Goal: Obtain resource: Download file/media

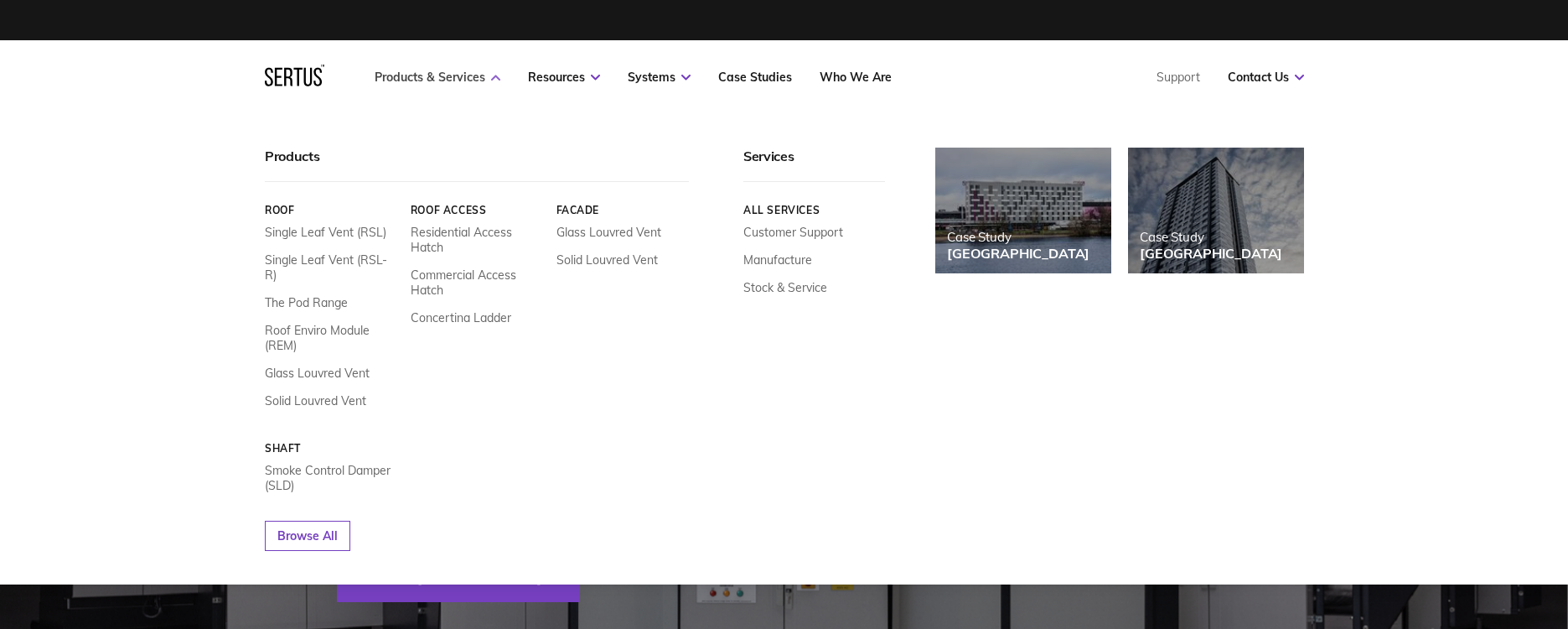
click at [429, 78] on link "Products & Services" at bounding box center [437, 77] width 126 height 15
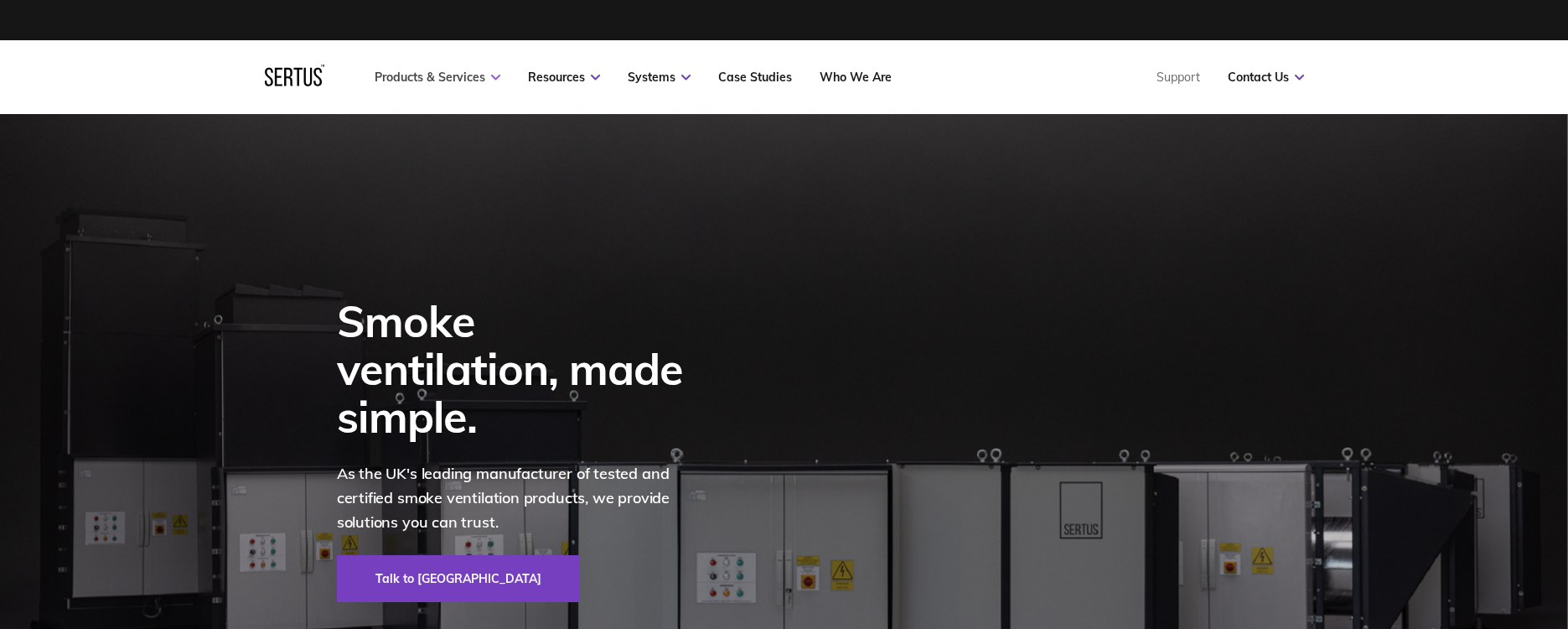
click at [429, 78] on link "Products & Services" at bounding box center [437, 77] width 126 height 15
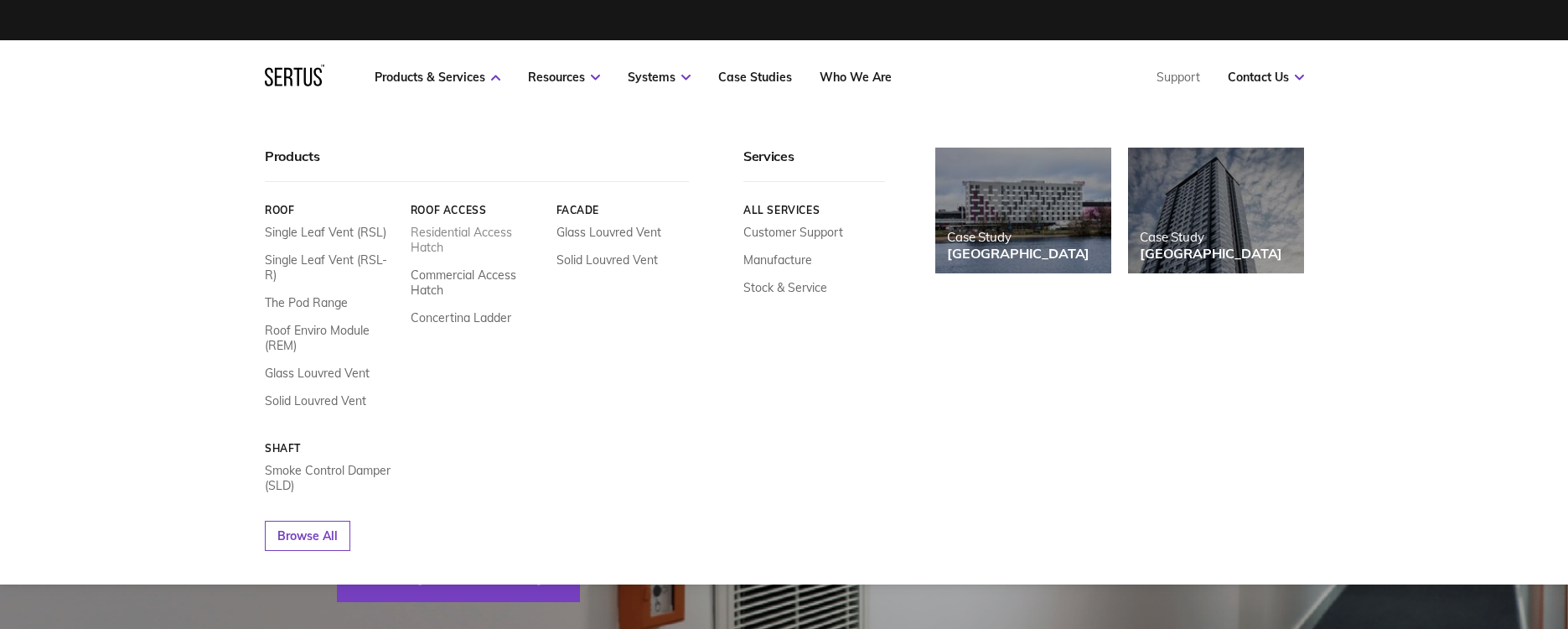
click at [432, 232] on link "Residential Access Hatch" at bounding box center [476, 240] width 134 height 30
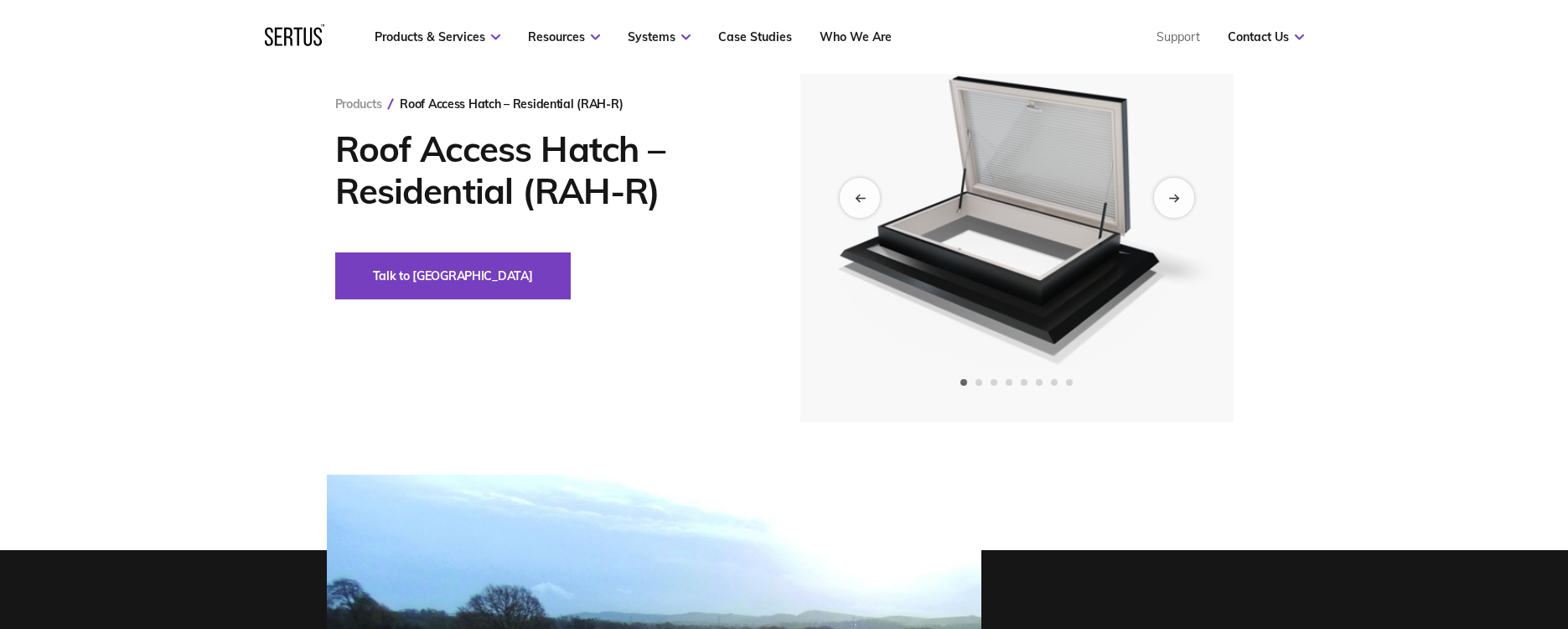
scroll to position [167, 0]
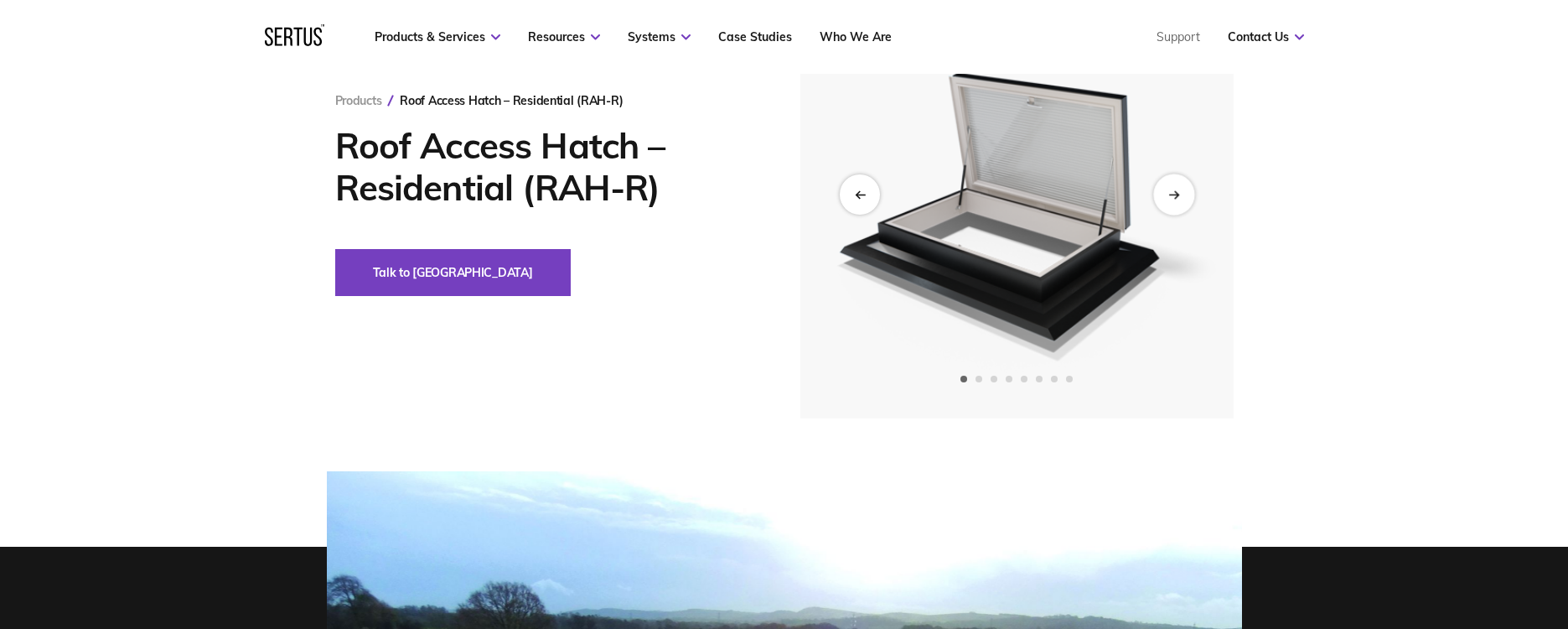
click at [1178, 189] on div "Next slide" at bounding box center [1174, 194] width 41 height 41
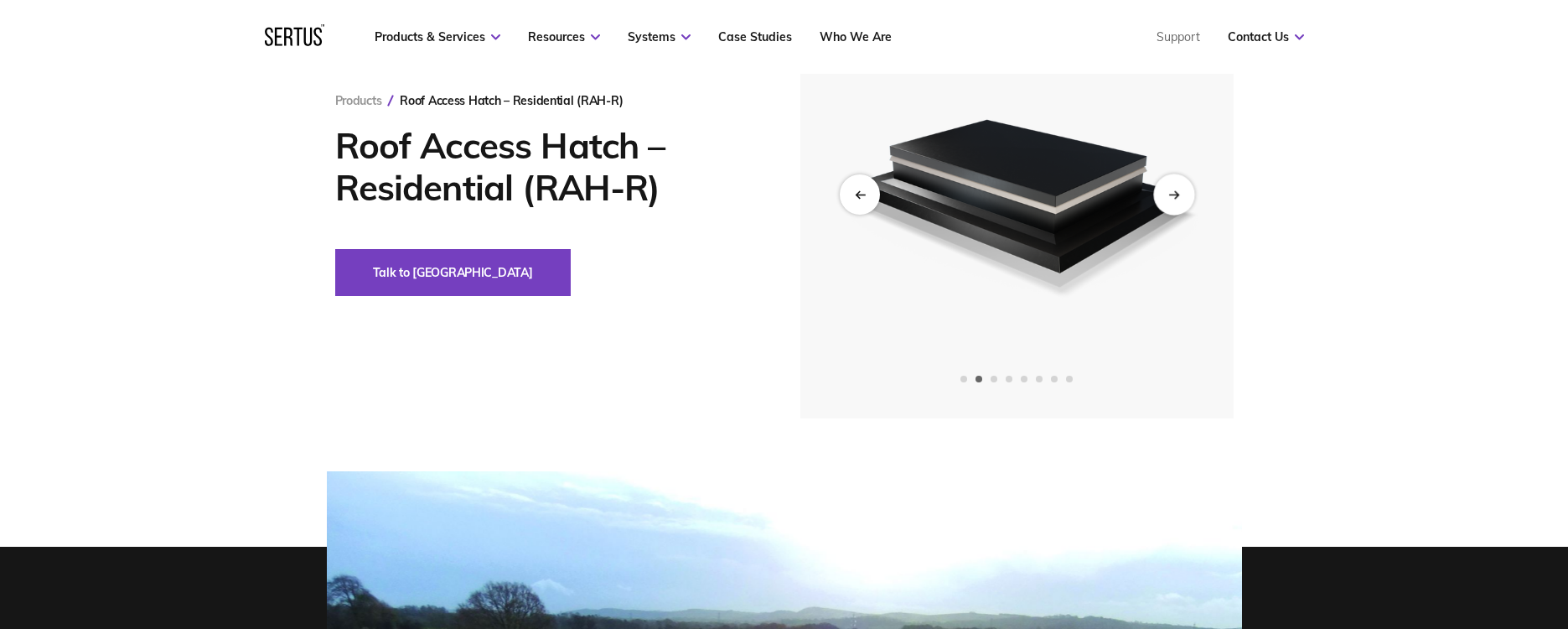
click at [1178, 189] on div "Next slide" at bounding box center [1174, 194] width 41 height 41
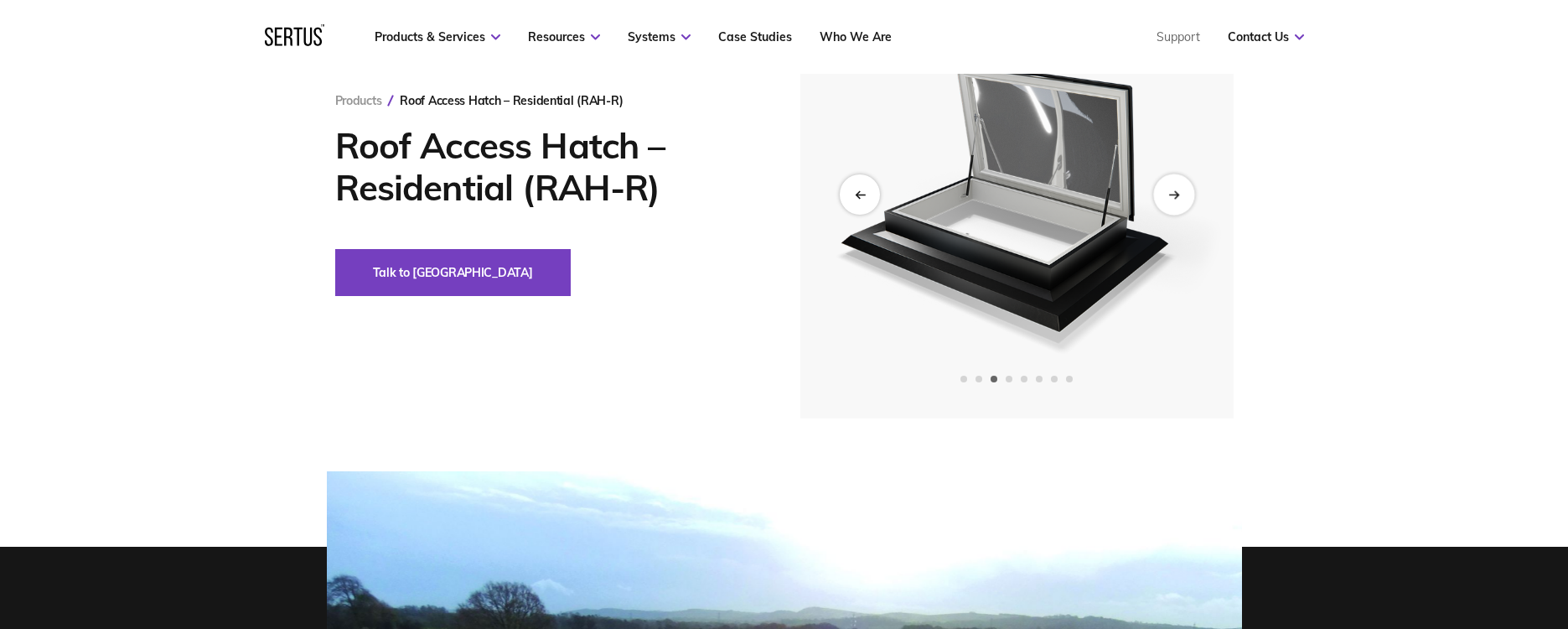
click at [1178, 189] on div "Next slide" at bounding box center [1174, 194] width 41 height 41
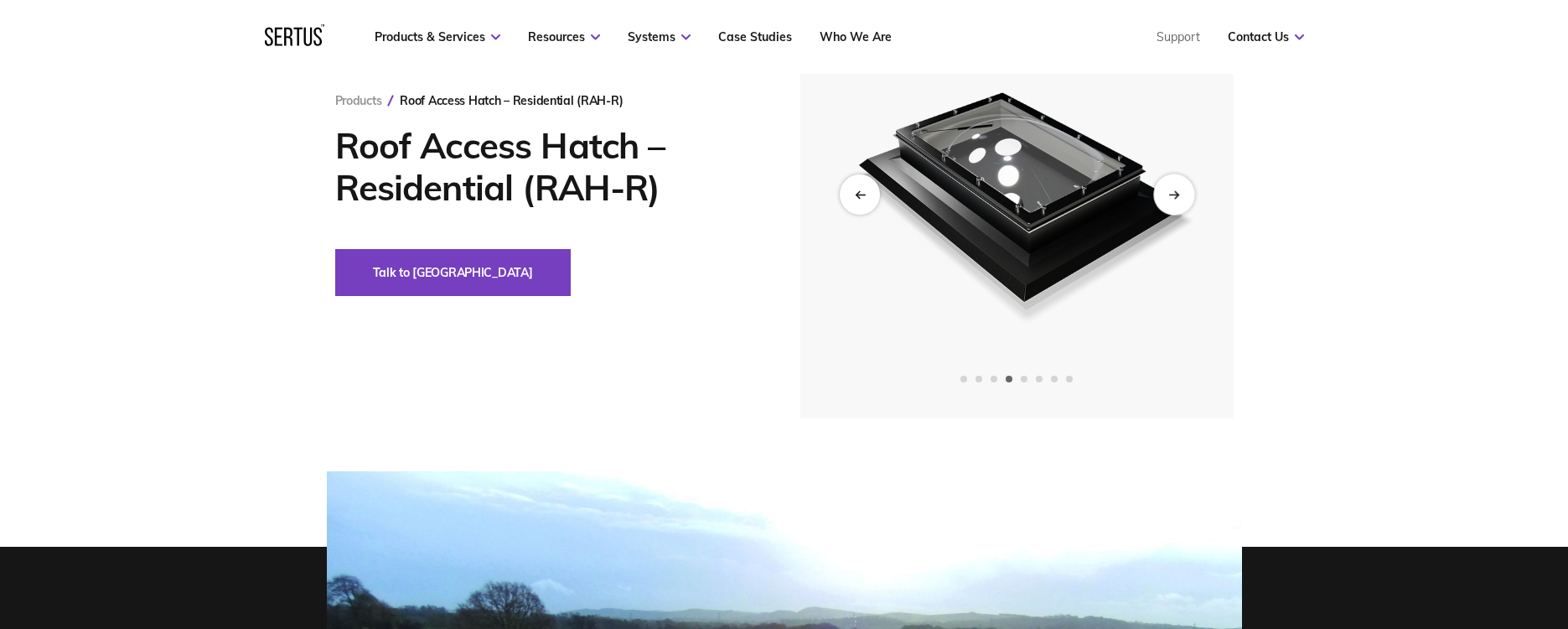
click at [1178, 189] on div "Next slide" at bounding box center [1174, 194] width 41 height 41
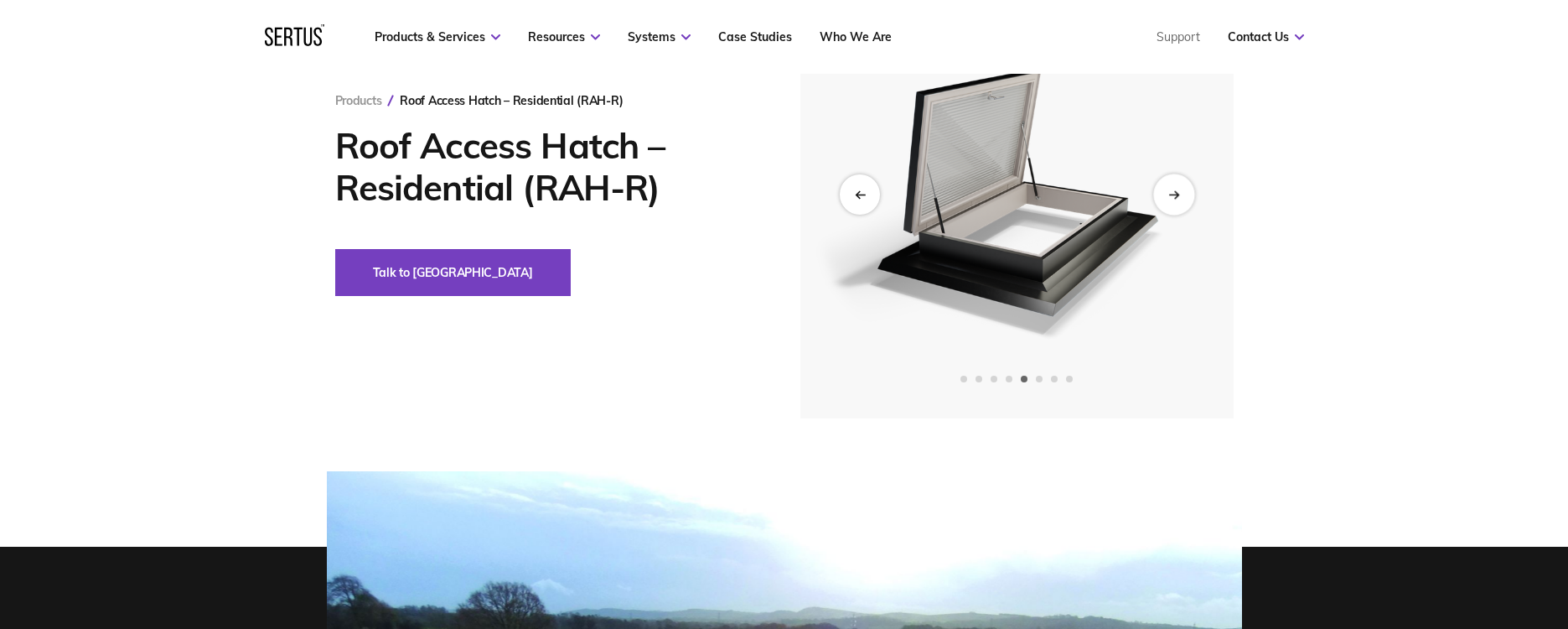
click at [1178, 189] on div "Next slide" at bounding box center [1174, 194] width 41 height 41
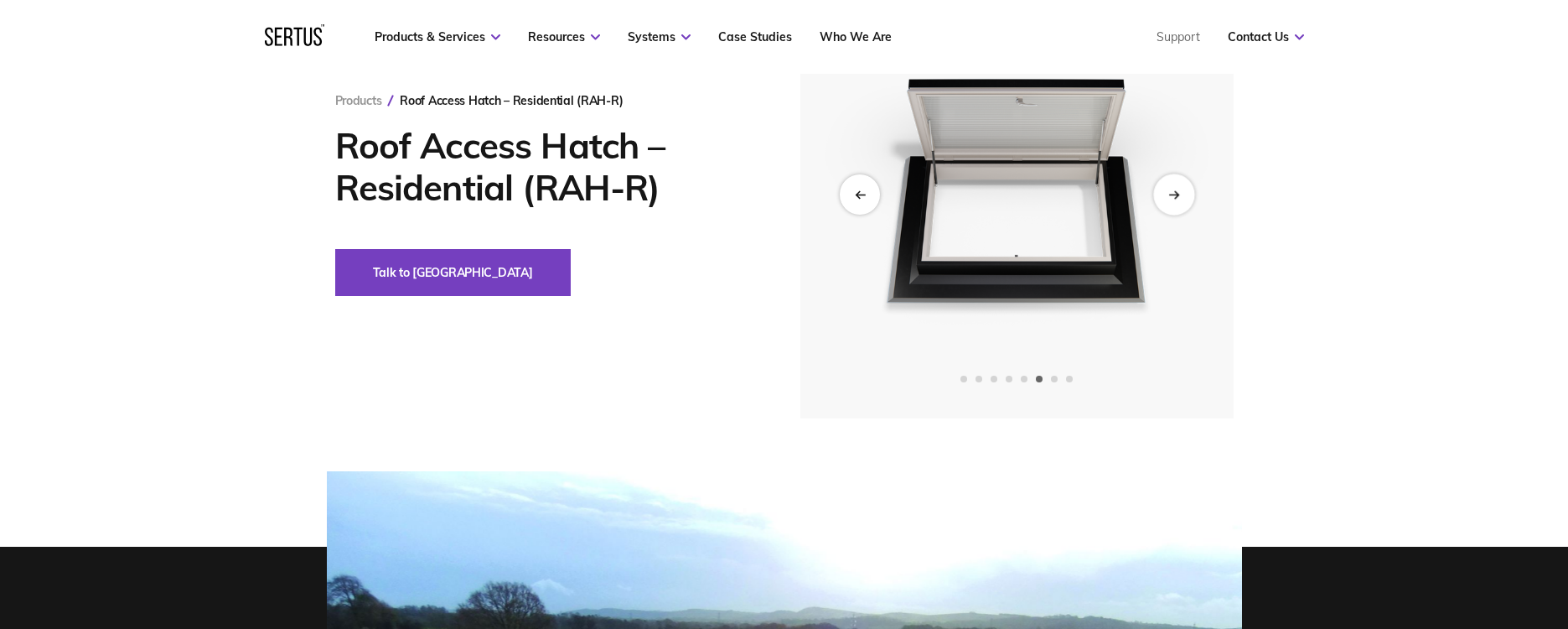
click at [1178, 189] on div "Next slide" at bounding box center [1174, 194] width 41 height 41
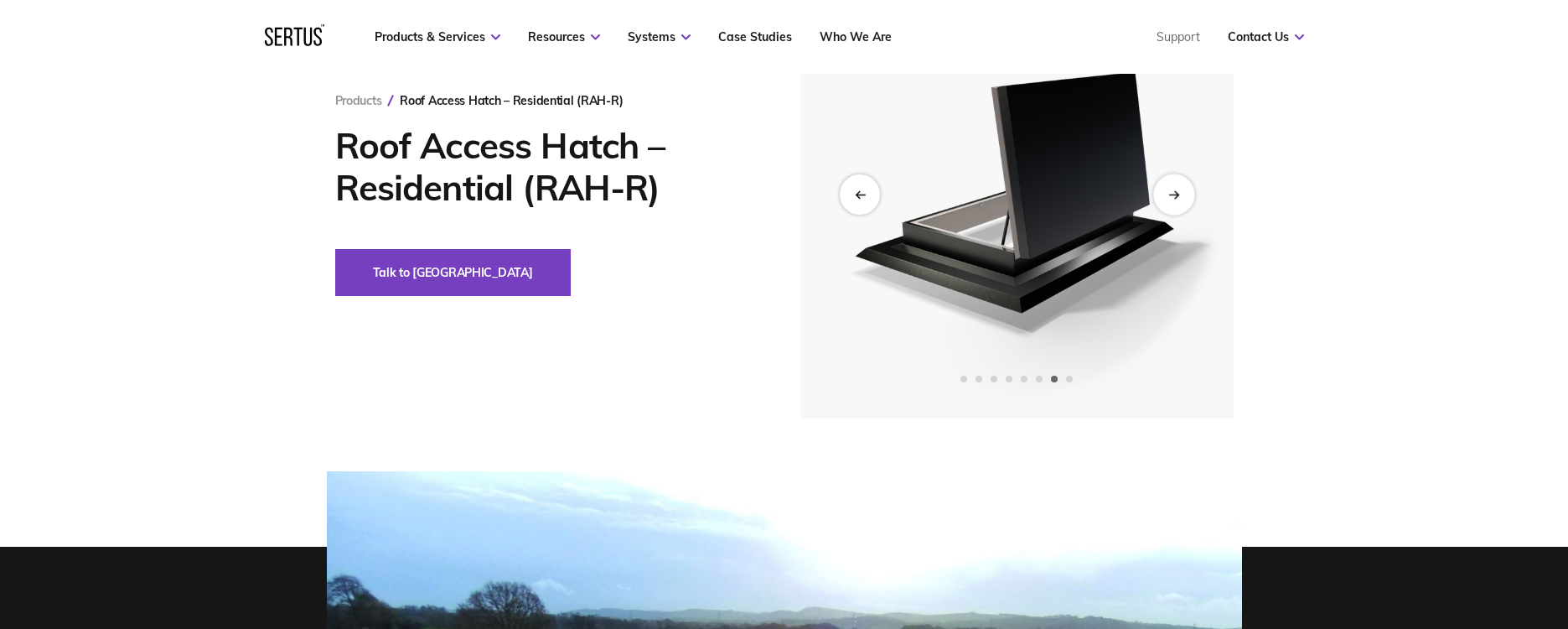
click at [1178, 189] on div "Next slide" at bounding box center [1174, 194] width 41 height 41
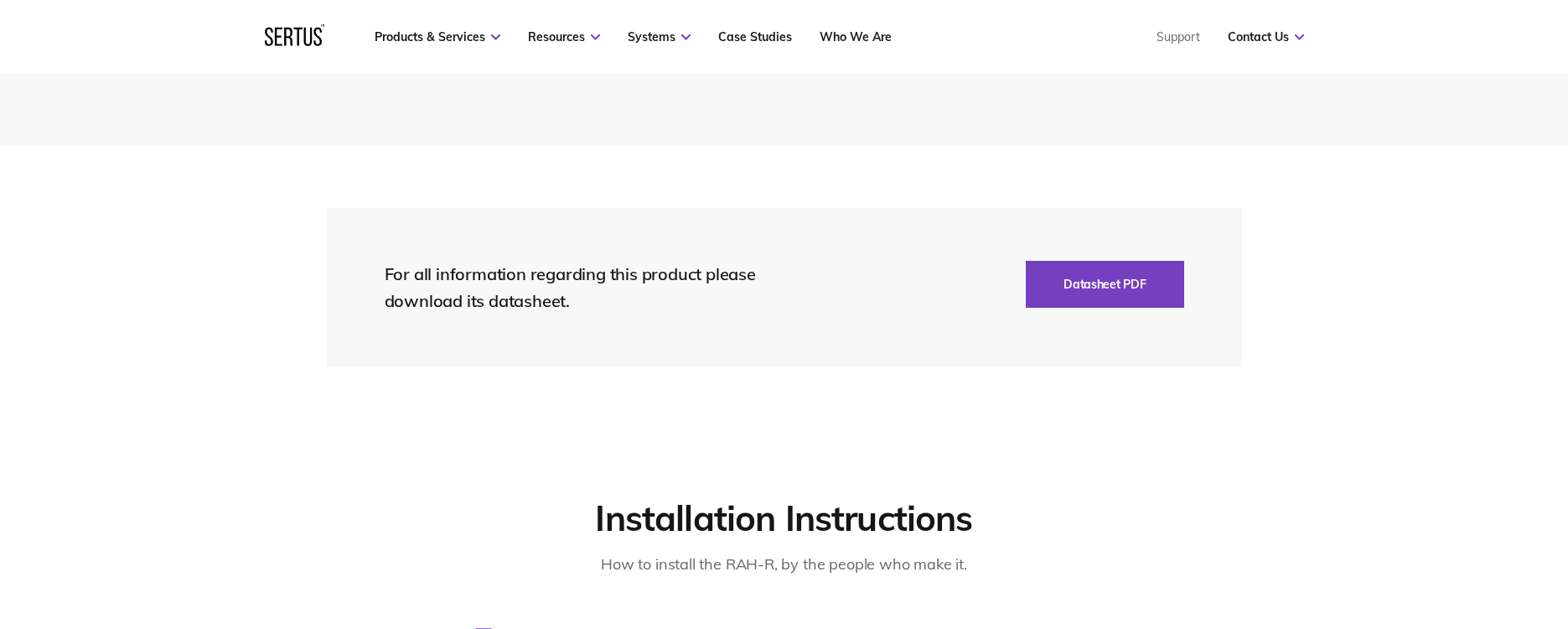
scroll to position [3521, 0]
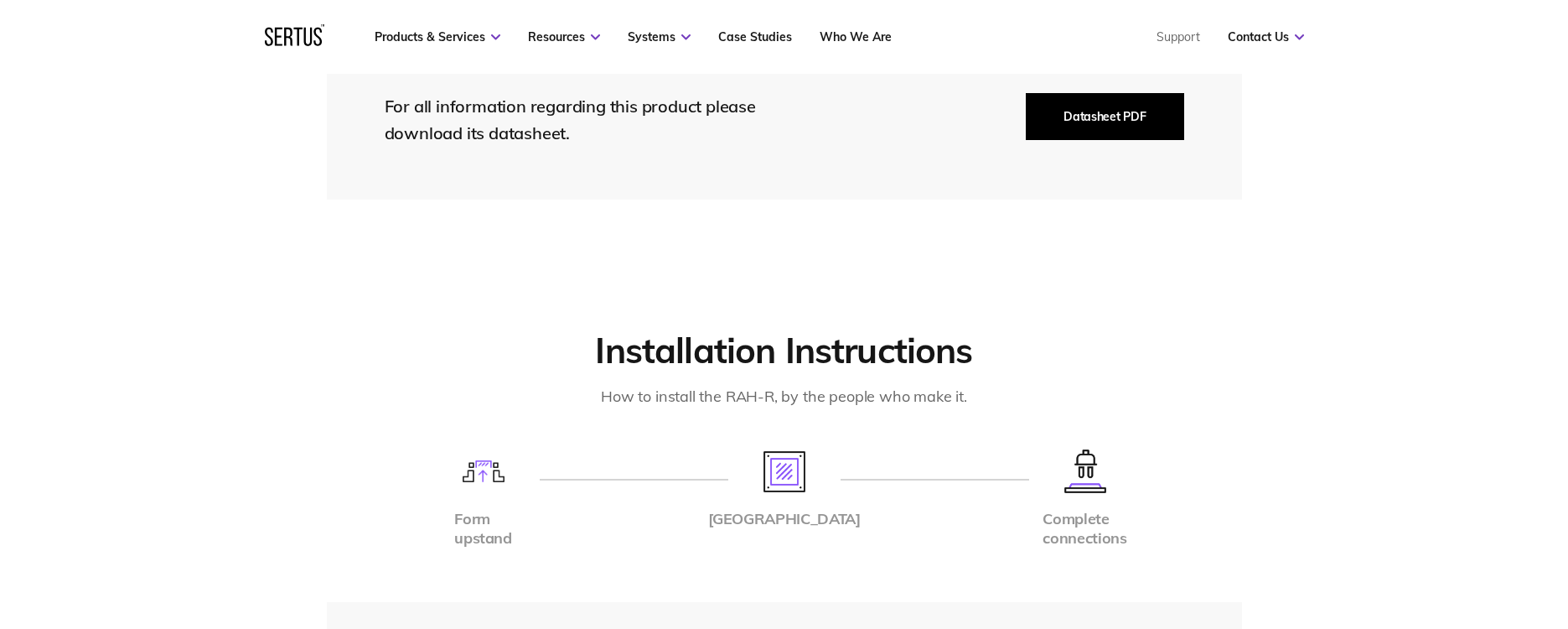
click at [1107, 95] on button "Datasheet PDF" at bounding box center [1104, 116] width 158 height 47
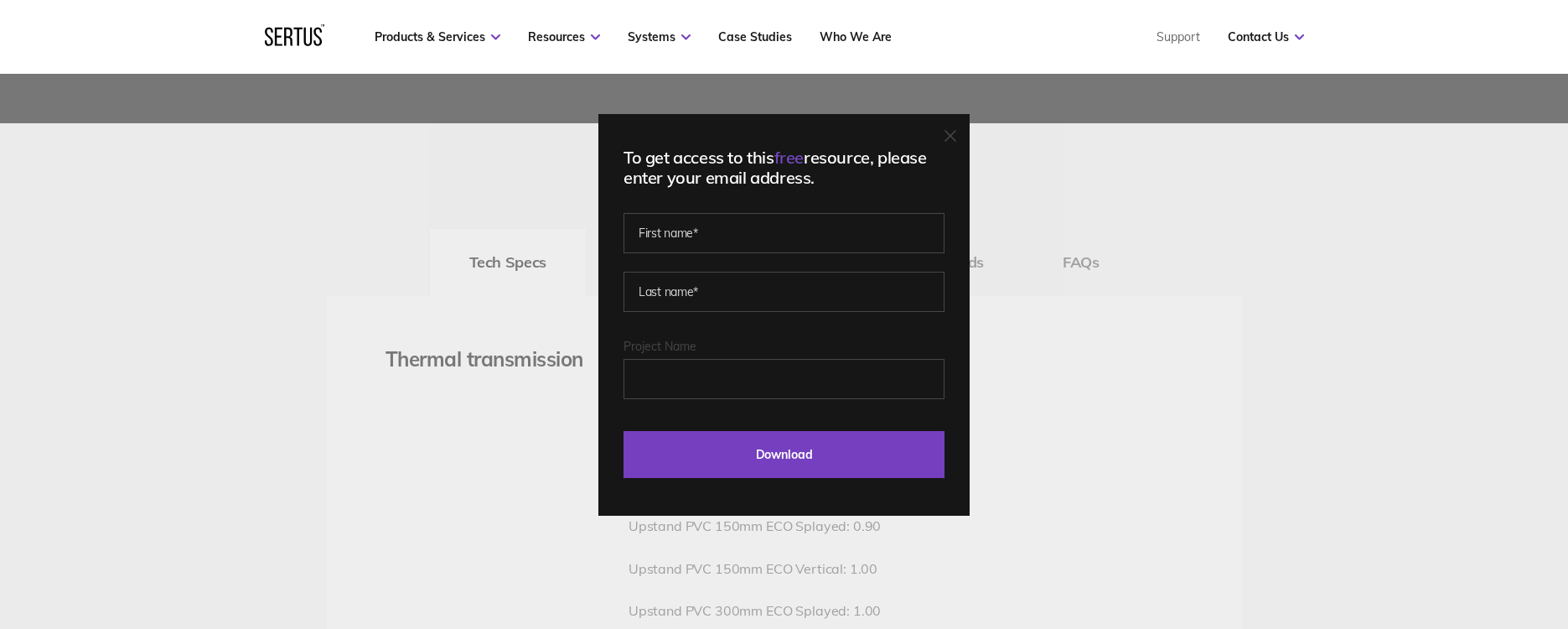
scroll to position [2180, 0]
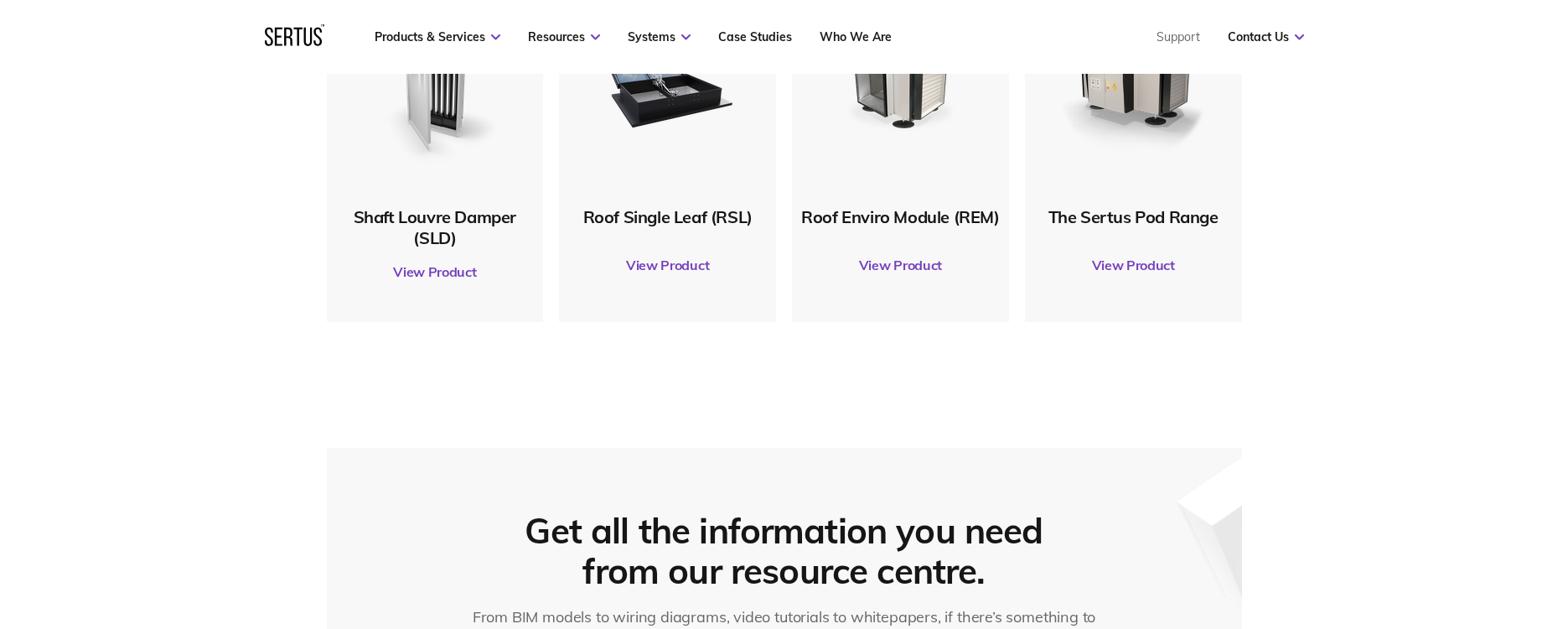
scroll to position [1006, 0]
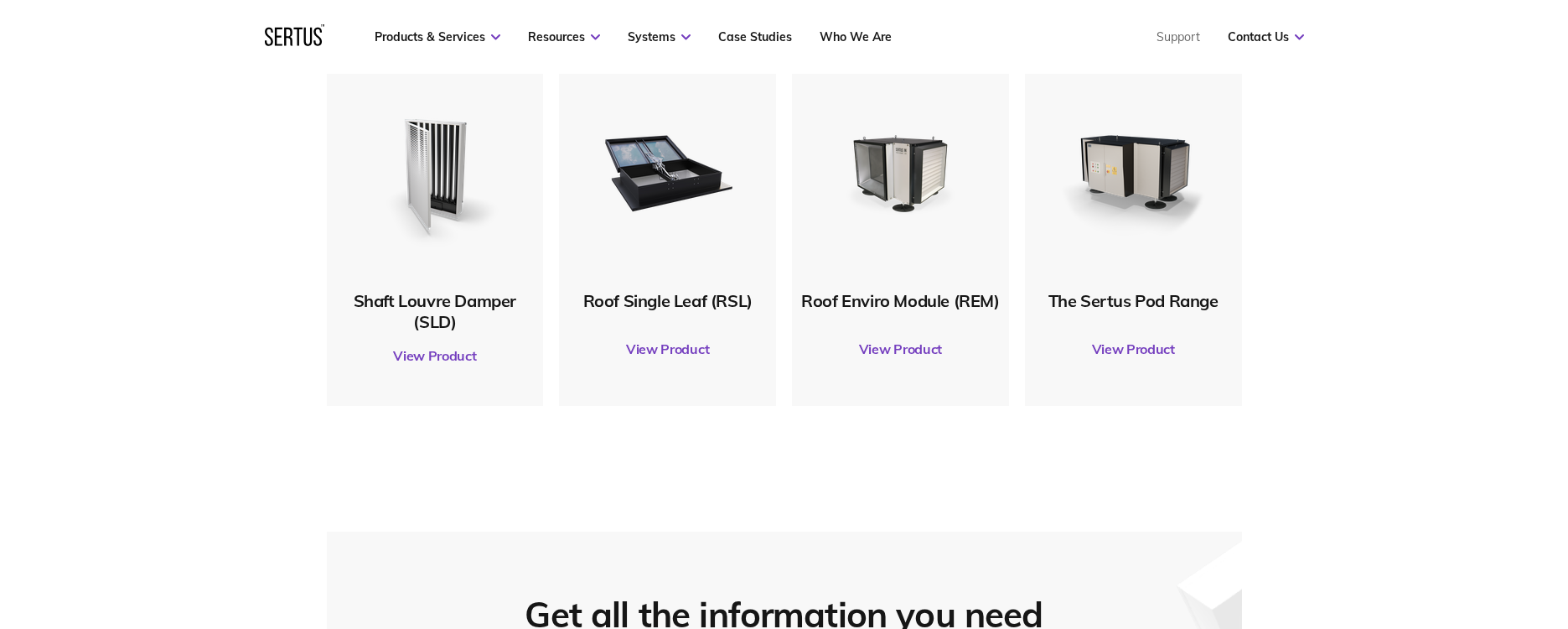
click at [651, 348] on link "View Product" at bounding box center [667, 348] width 200 height 47
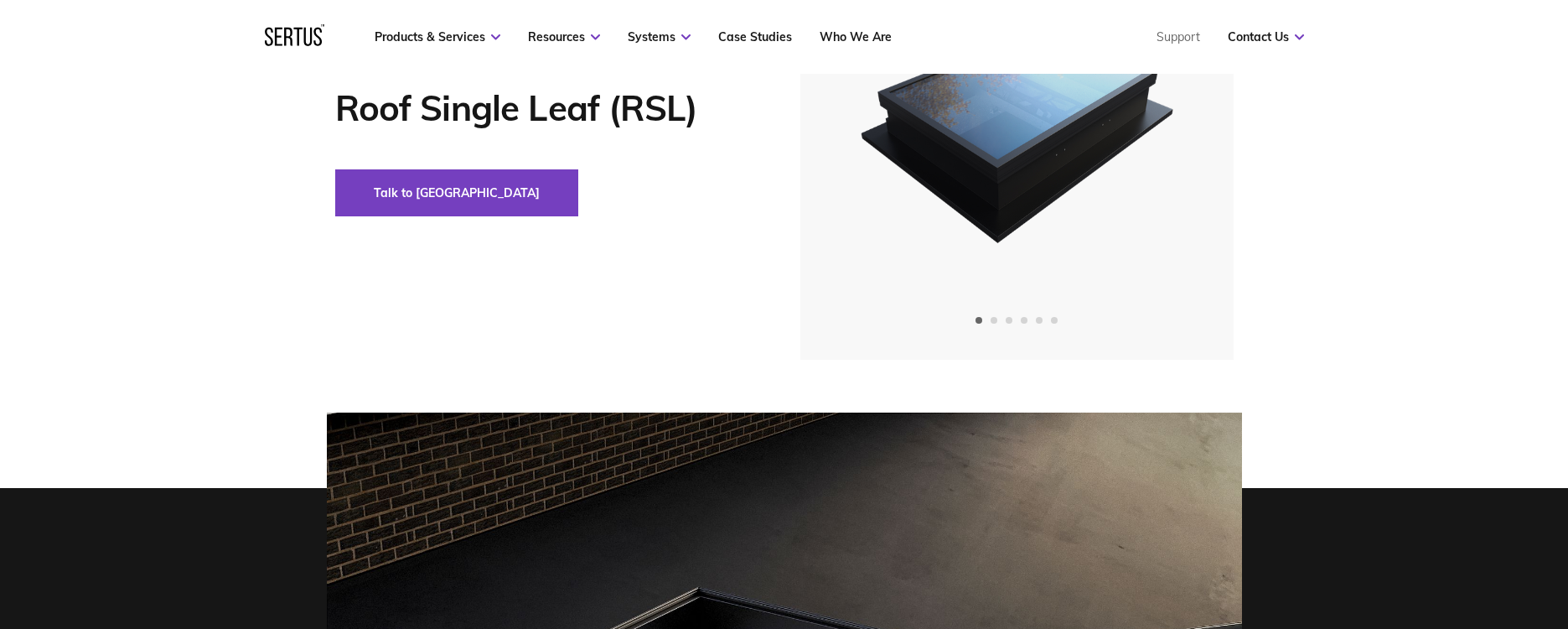
scroll to position [167, 0]
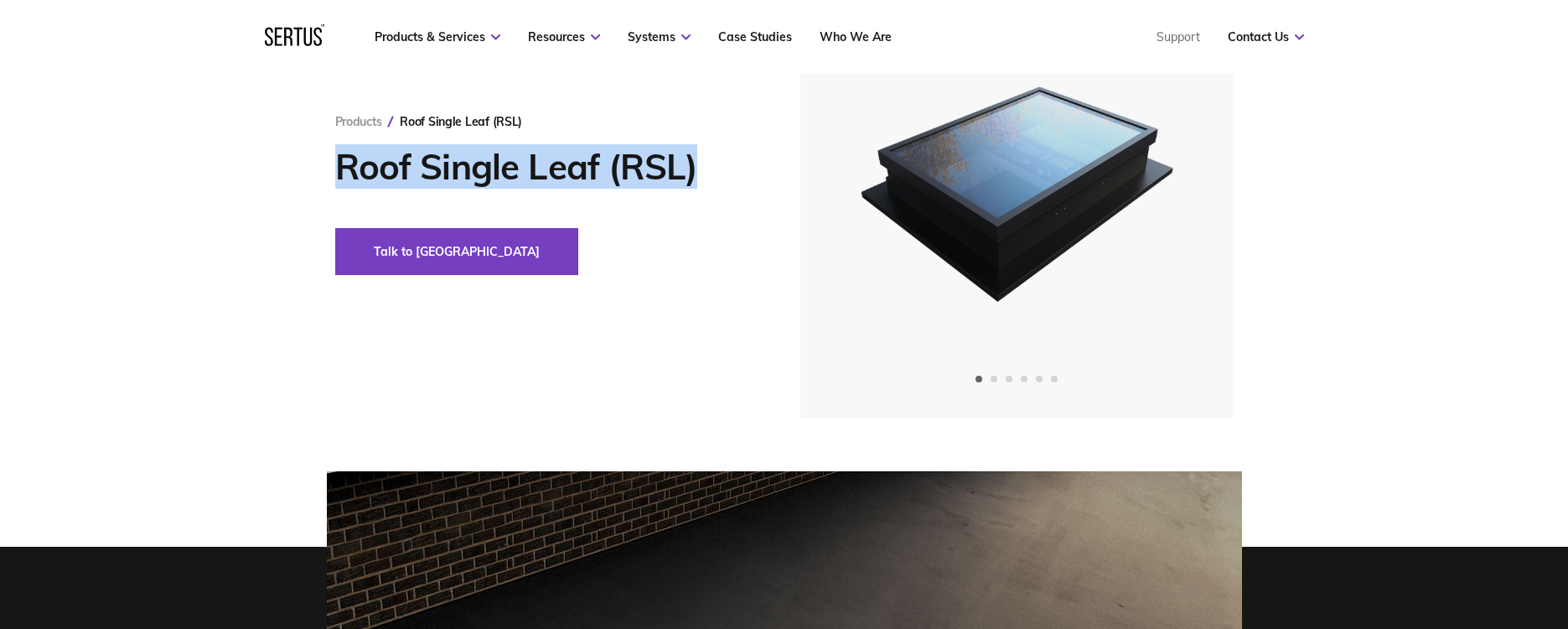
drag, startPoint x: 338, startPoint y: 161, endPoint x: 718, endPoint y: 161, distance: 380.0
click at [719, 161] on h1 "Roof Single Leaf (RSL)" at bounding box center [542, 167] width 415 height 42
copy h1 "Roof Single Leaf (RSL)"
